Goal: Use online tool/utility: Utilize a website feature to perform a specific function

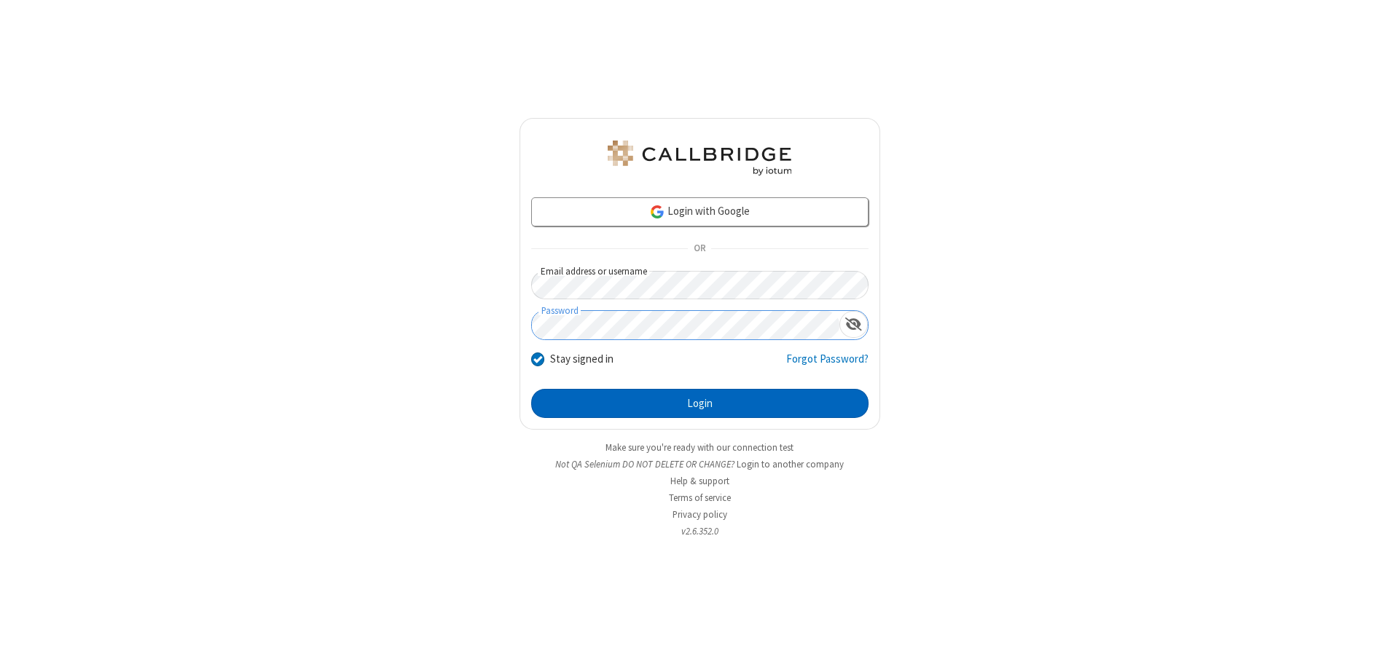
click at [699, 404] on button "Login" at bounding box center [699, 403] width 337 height 29
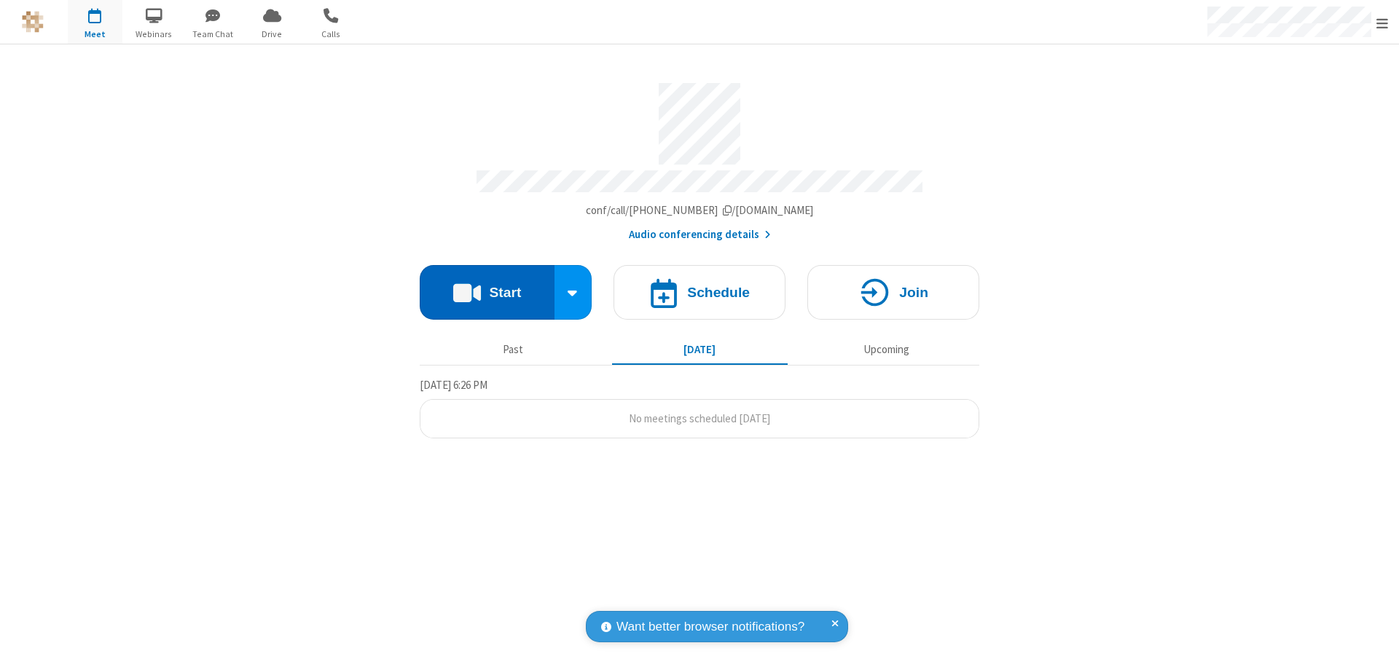
click at [487, 286] on button "Start" at bounding box center [487, 292] width 135 height 55
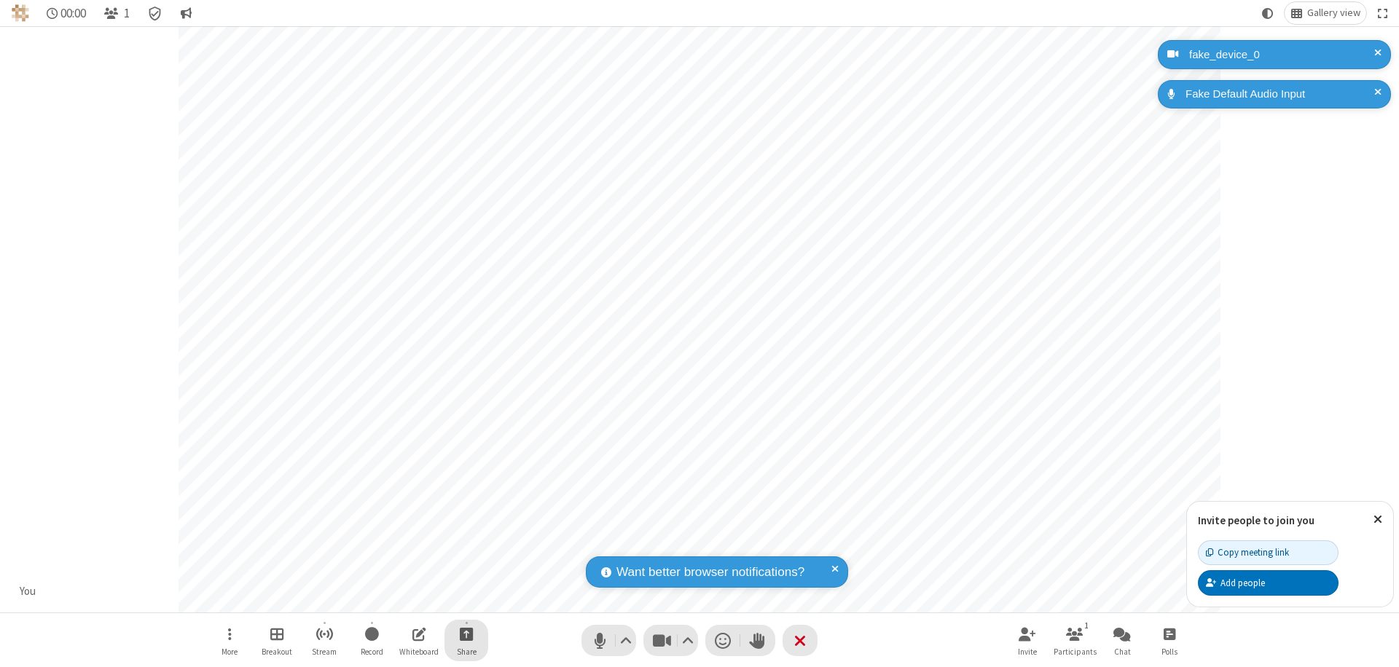
click at [466, 634] on span "Start sharing" at bounding box center [467, 634] width 14 height 18
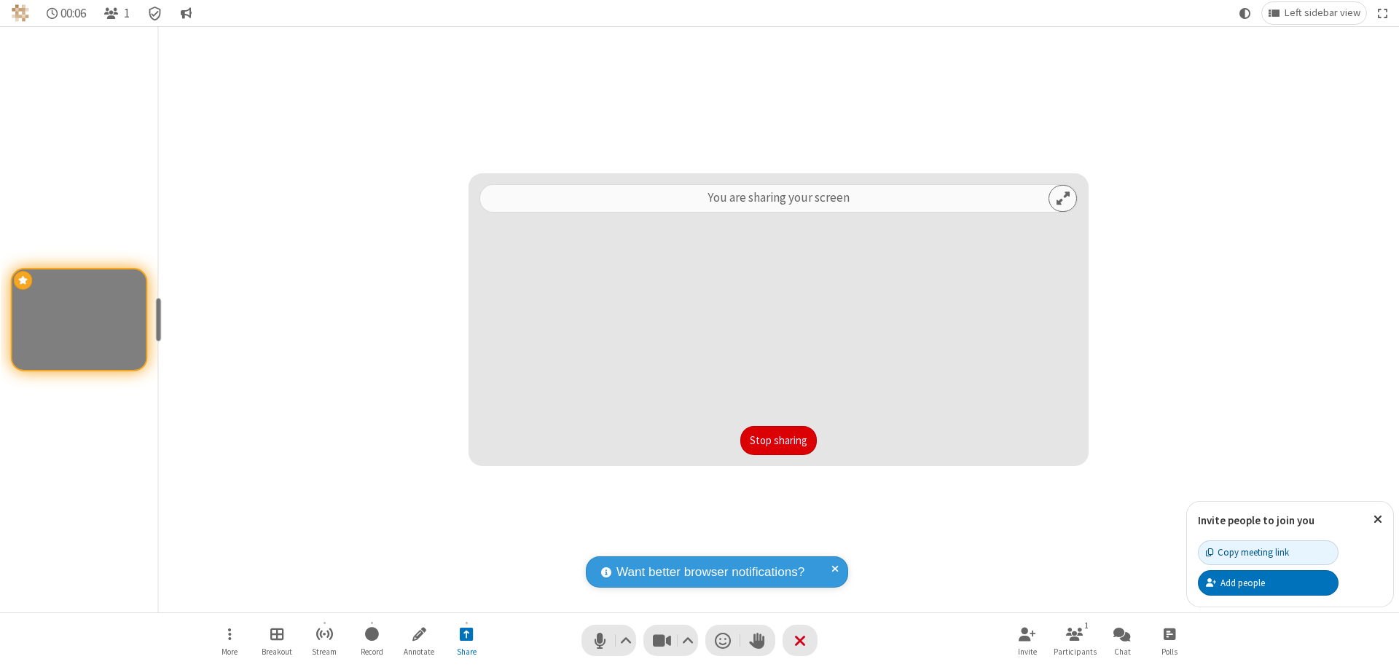
click at [778, 441] on button "Stop sharing" at bounding box center [778, 440] width 77 height 29
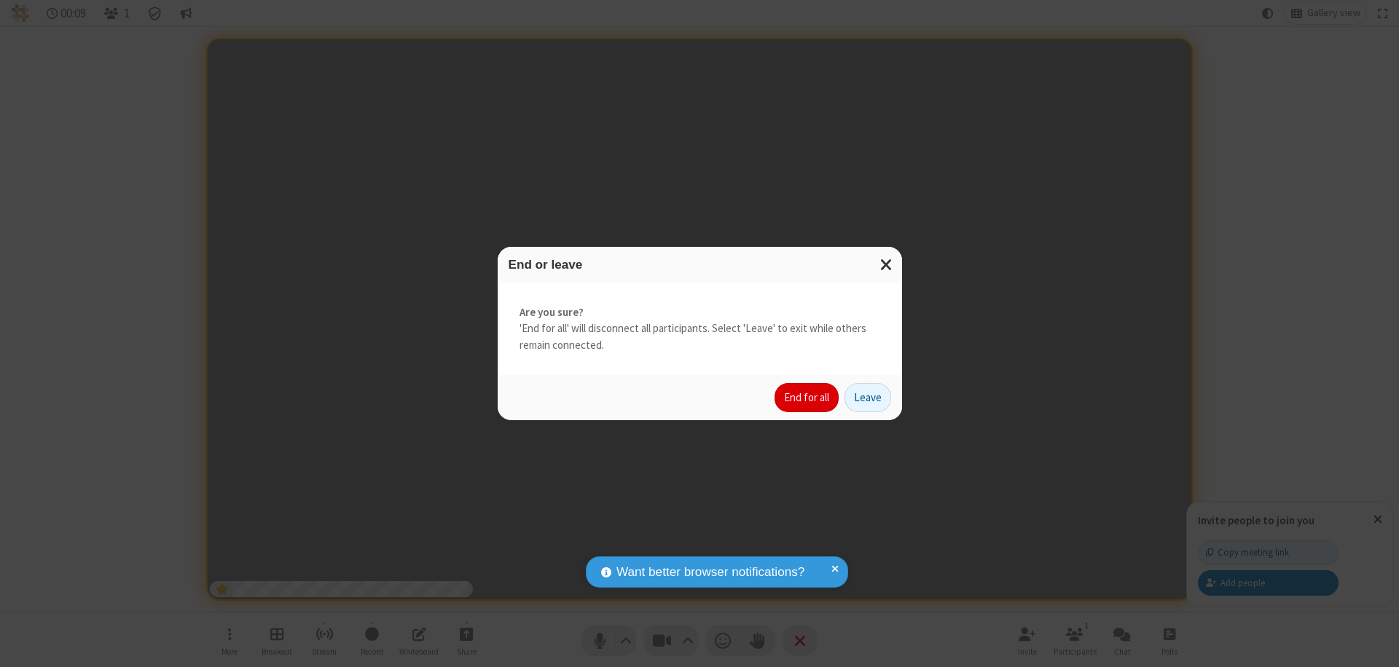
click at [807, 398] on button "End for all" at bounding box center [806, 397] width 64 height 29
